Goal: Transaction & Acquisition: Book appointment/travel/reservation

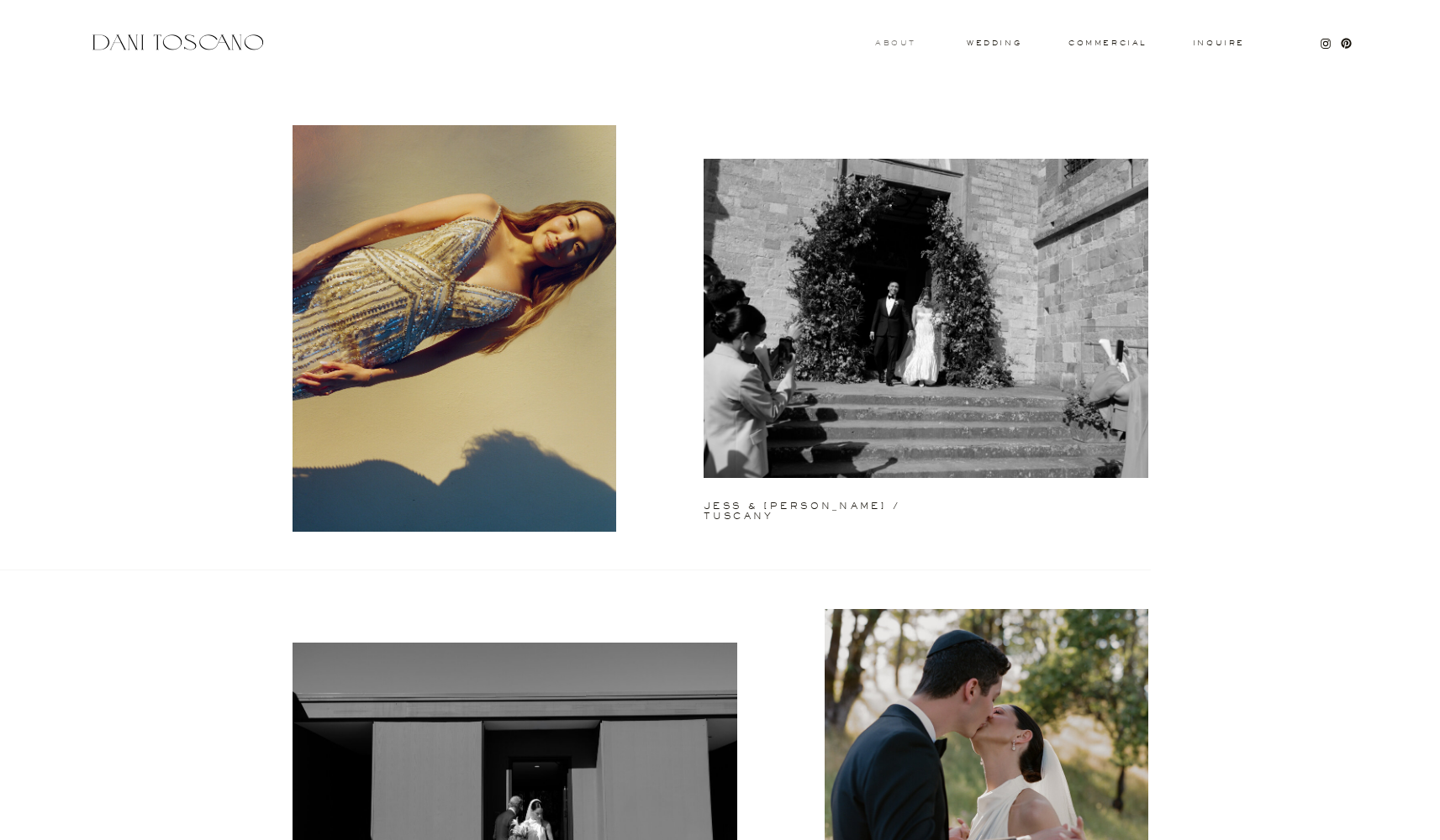
click at [882, 42] on h3 "About" at bounding box center [893, 42] width 37 height 6
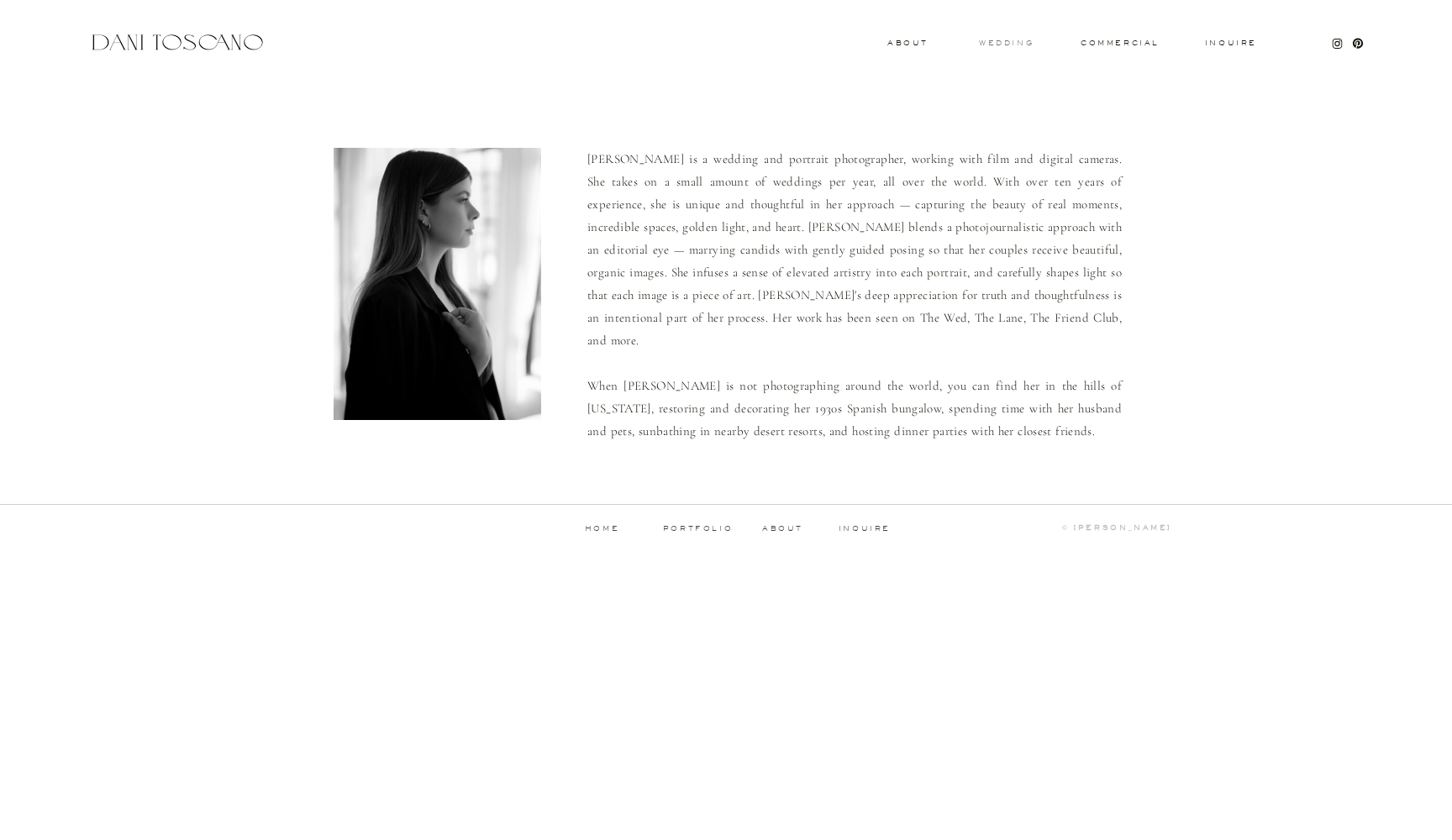
click at [1008, 40] on h3 "wedding" at bounding box center [1006, 42] width 54 height 6
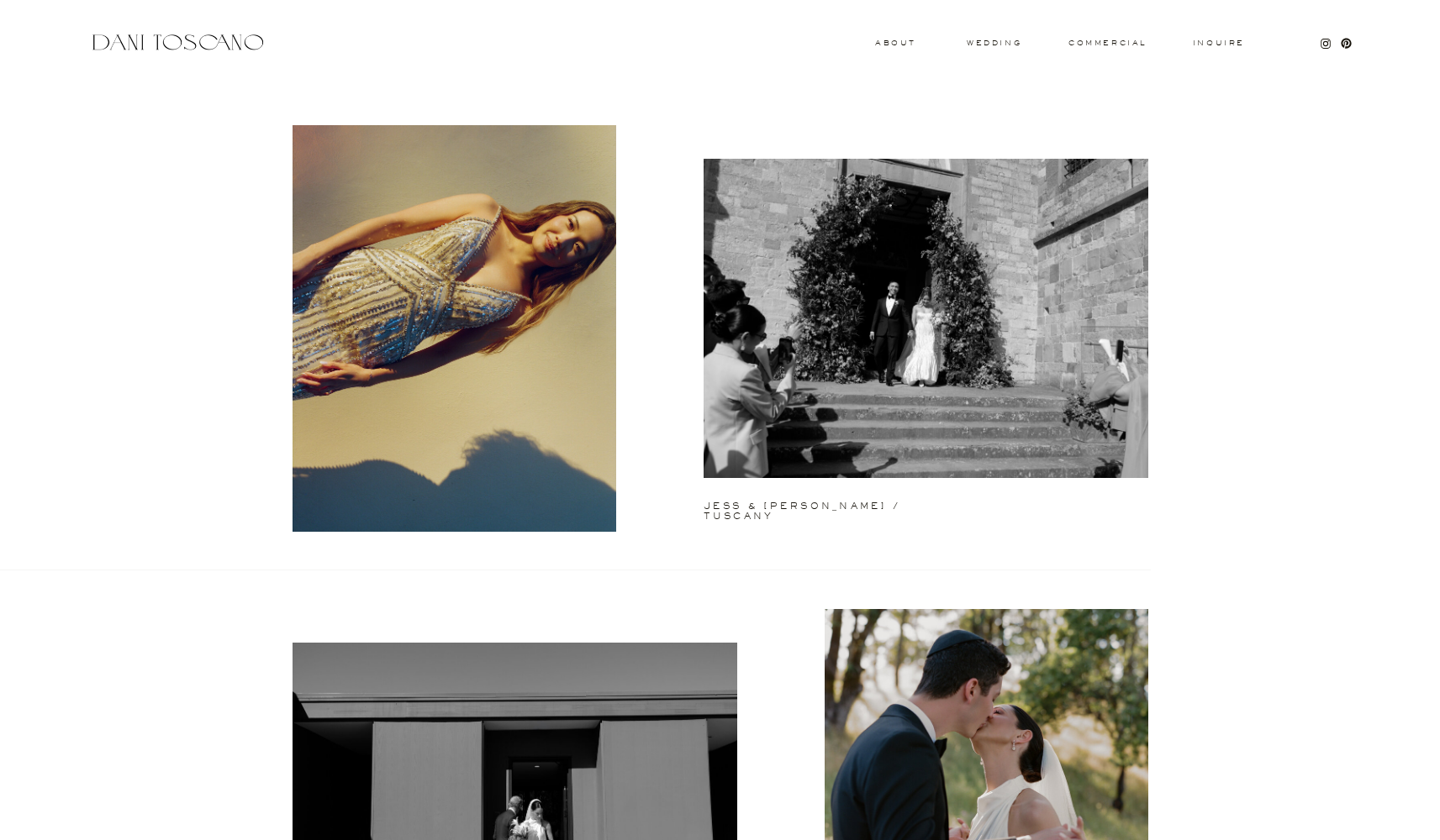
click at [1225, 43] on h3 "Inquire" at bounding box center [1219, 43] width 54 height 9
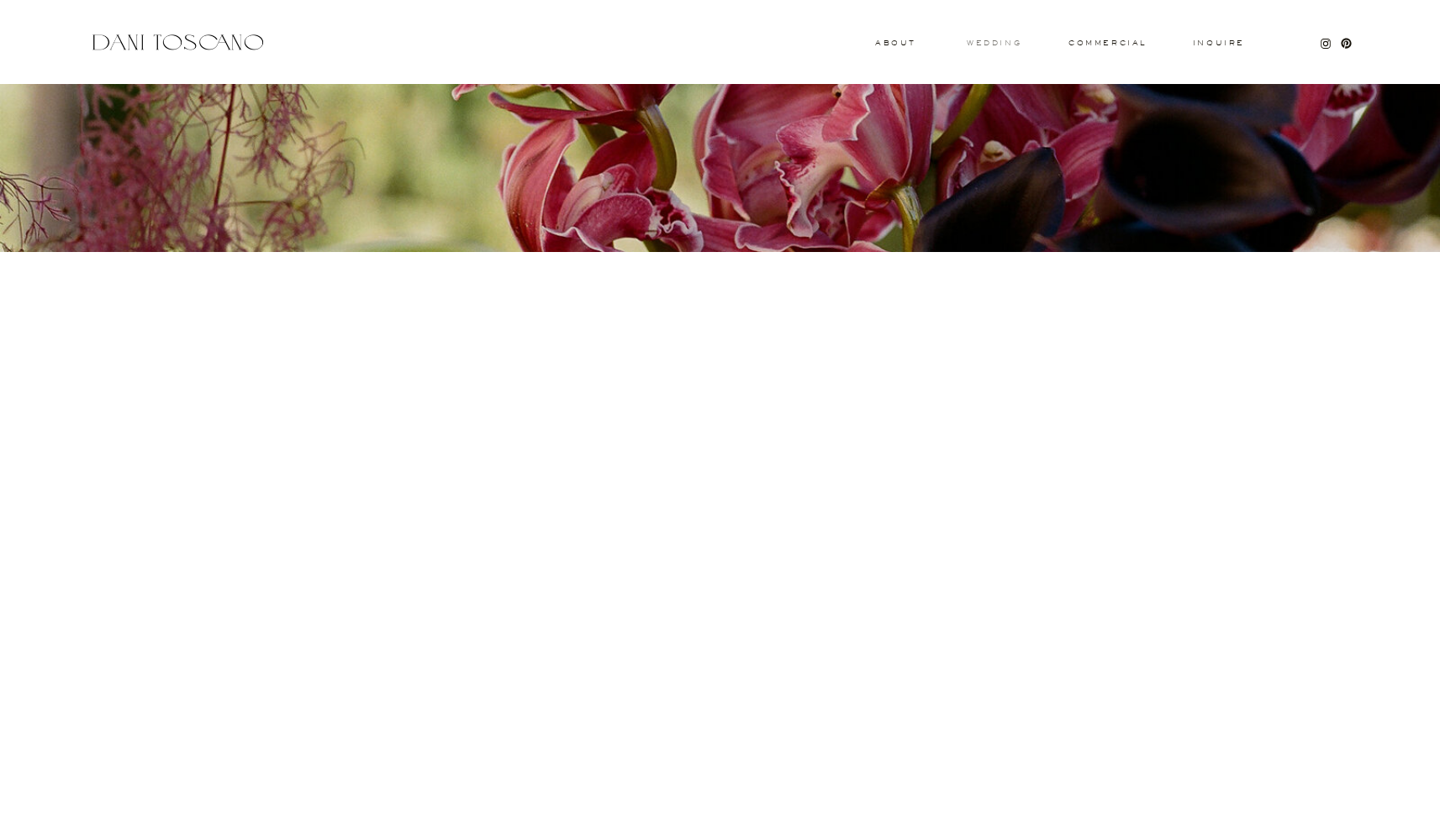
click at [996, 44] on h3 "wedding" at bounding box center [994, 42] width 55 height 6
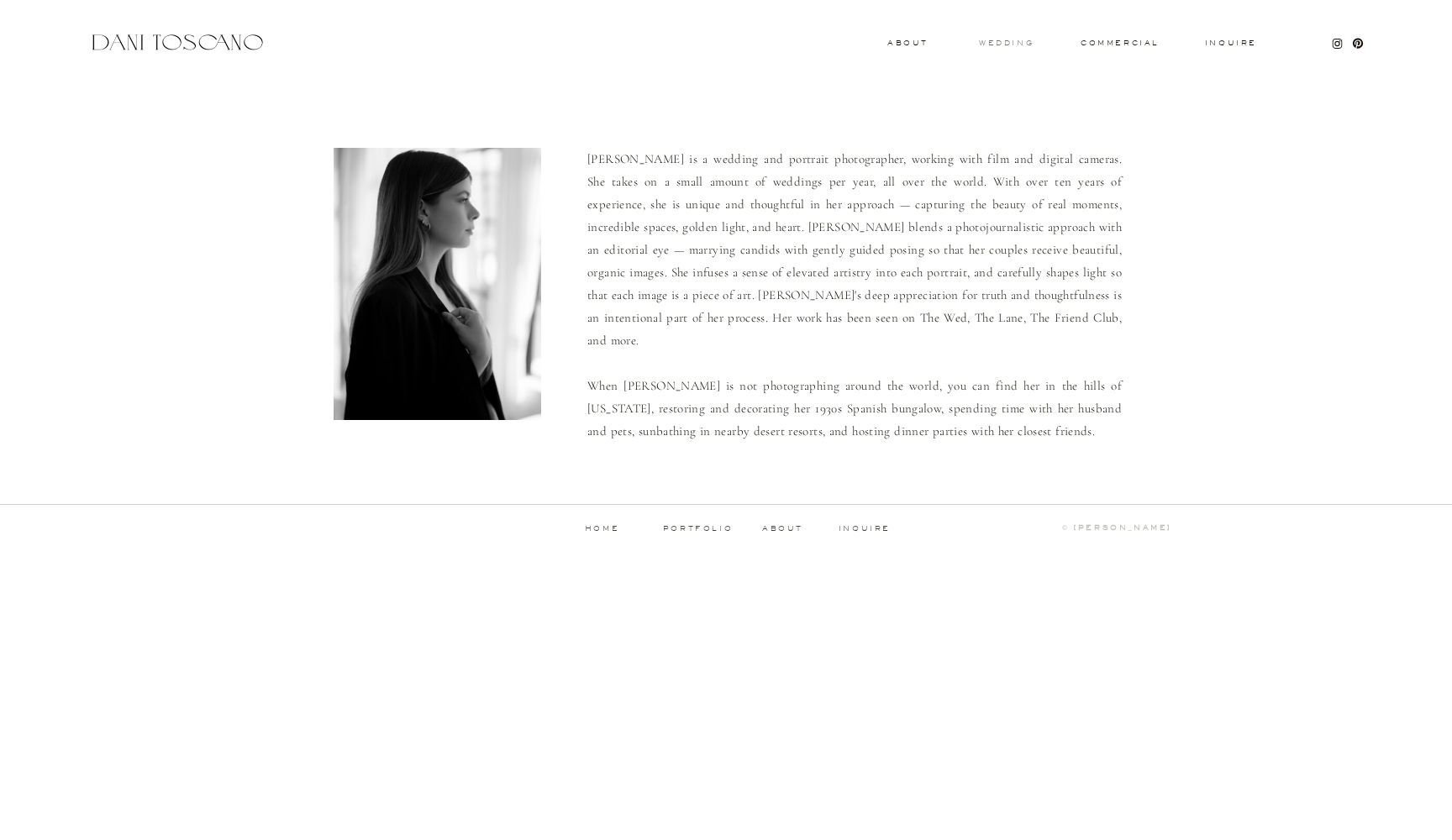
click at [1002, 42] on h3 "wedding" at bounding box center [1006, 42] width 54 height 6
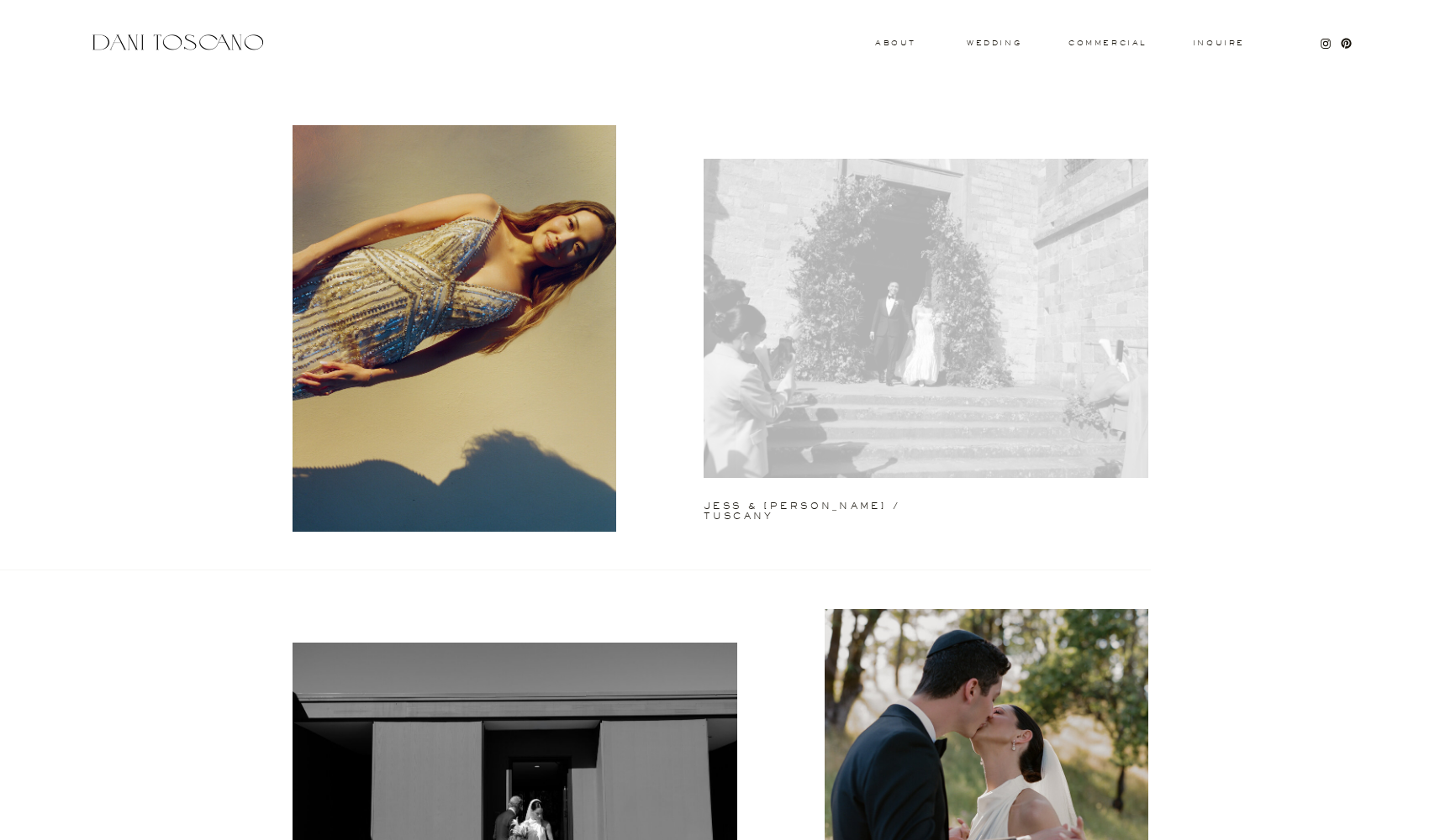
click at [949, 322] on div at bounding box center [926, 318] width 445 height 319
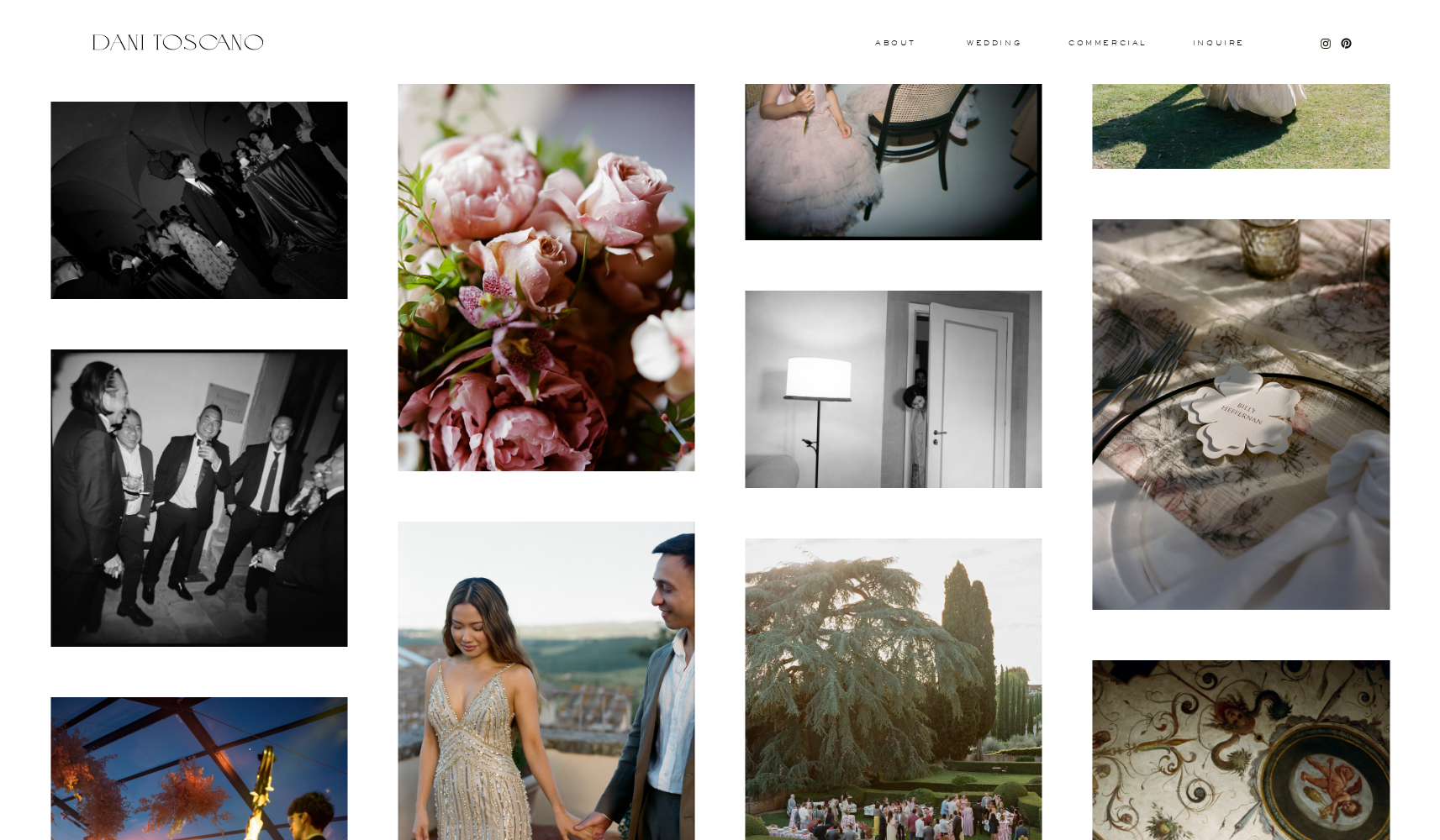
scroll to position [949, 0]
